Goal: Task Accomplishment & Management: Use online tool/utility

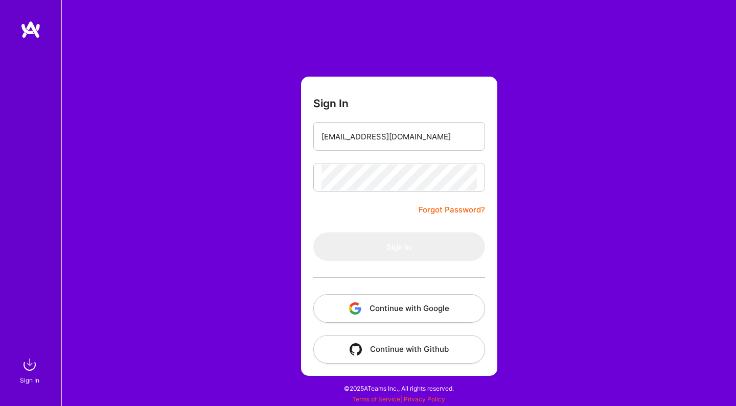
type input "[EMAIL_ADDRESS][DOMAIN_NAME]"
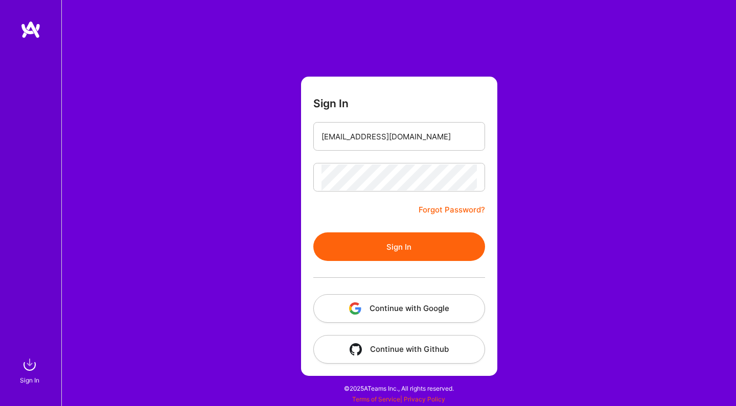
click at [412, 259] on button "Sign In" at bounding box center [399, 246] width 172 height 29
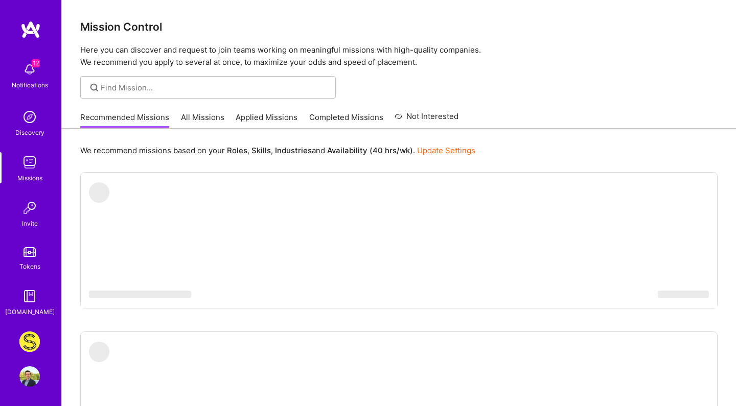
click at [21, 333] on img at bounding box center [29, 342] width 20 height 20
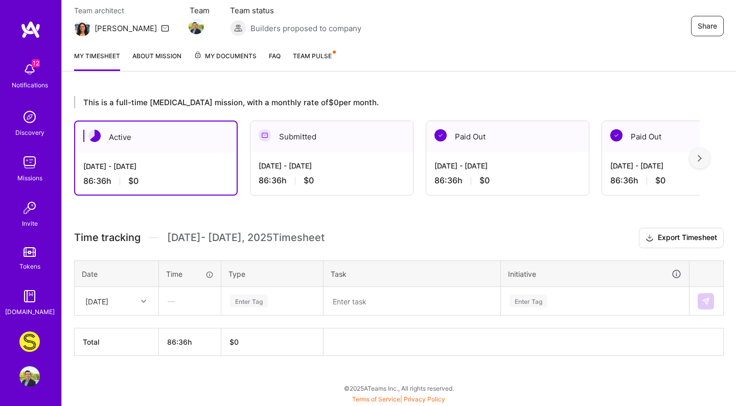
scroll to position [92, 0]
click at [108, 300] on div "[DATE]" at bounding box center [96, 301] width 23 height 11
click at [105, 378] on div "[DATE]" at bounding box center [116, 386] width 83 height 19
click at [184, 304] on div "—" at bounding box center [189, 301] width 61 height 27
click at [175, 303] on div "—" at bounding box center [189, 301] width 61 height 27
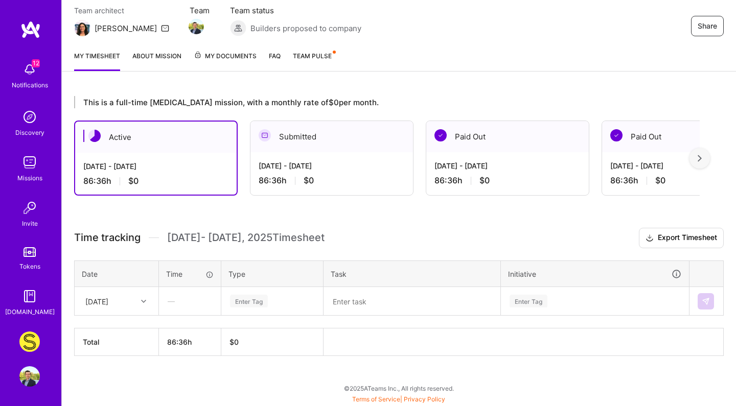
click at [175, 303] on div "—" at bounding box center [189, 301] width 61 height 27
click at [173, 302] on div "—" at bounding box center [189, 301] width 61 height 27
click at [178, 300] on div "—" at bounding box center [189, 301] width 61 height 27
